Goal: Task Accomplishment & Management: Manage account settings

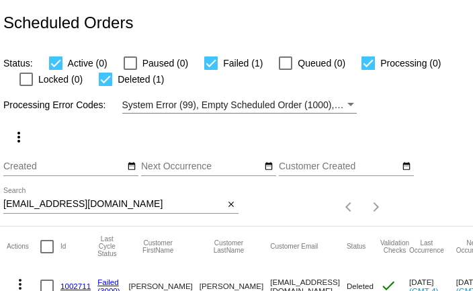
click at [101, 203] on input "[EMAIL_ADDRESS][DOMAIN_NAME]" at bounding box center [113, 204] width 221 height 11
paste input "marlene.galligan@gmail"
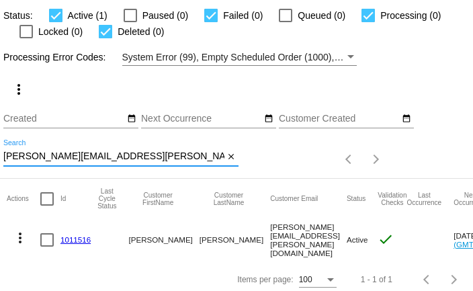
scroll to position [52, 0]
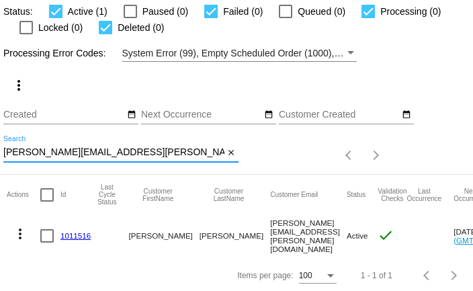
type input "marlene.galligan@gmail.com"
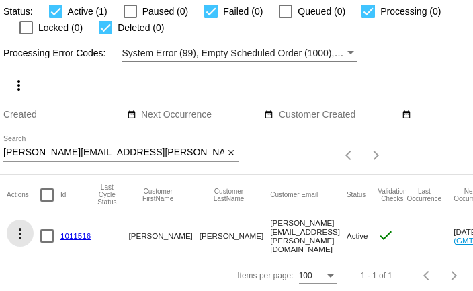
click at [20, 230] on mat-icon "more_vert" at bounding box center [20, 234] width 16 height 16
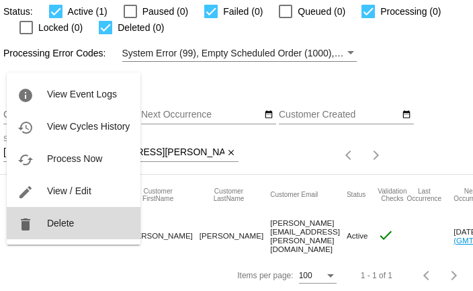
click at [48, 224] on span "Delete" at bounding box center [60, 223] width 27 height 11
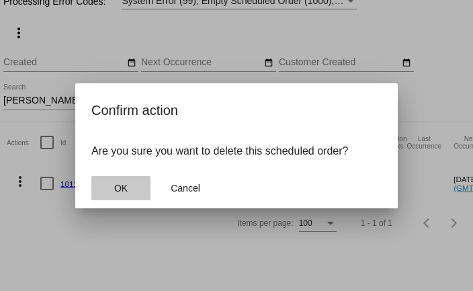
click at [126, 187] on span "OK" at bounding box center [120, 188] width 13 height 11
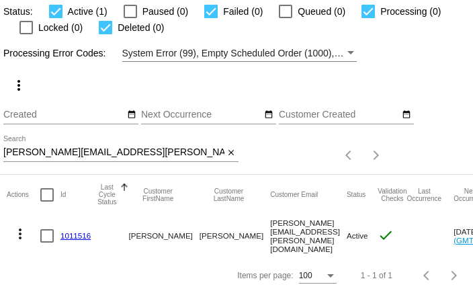
scroll to position [13, 0]
